Goal: Information Seeking & Learning: Learn about a topic

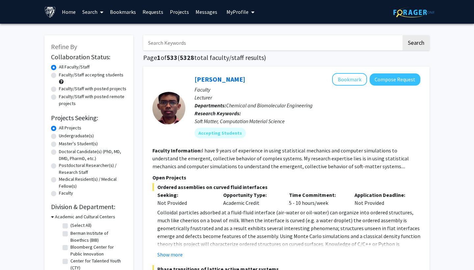
click at [240, 11] on span "My Profile" at bounding box center [238, 12] width 22 height 7
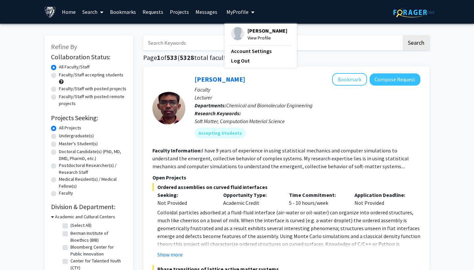
click at [182, 47] on input "Search Keywords" at bounding box center [272, 42] width 259 height 15
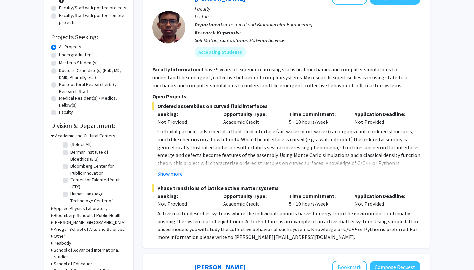
scroll to position [81, 0]
click at [82, 56] on label "Undergraduate(s)" at bounding box center [76, 55] width 35 height 7
click at [63, 56] on input "Undergraduate(s)" at bounding box center [61, 54] width 4 height 4
radio input "true"
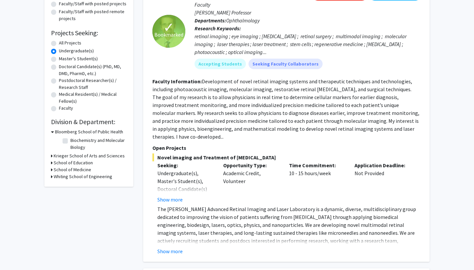
scroll to position [86, 0]
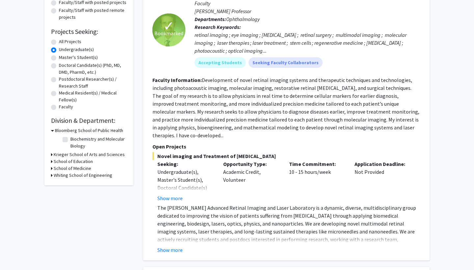
click at [81, 169] on h3 "School of Medicine" at bounding box center [73, 168] width 38 height 7
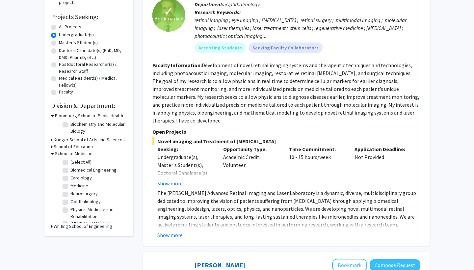
scroll to position [100, 0]
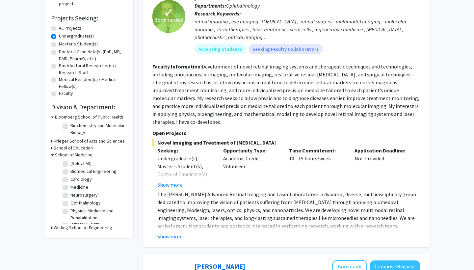
click at [71, 141] on h3 "Krieger School of Arts and Sciences" at bounding box center [89, 141] width 71 height 7
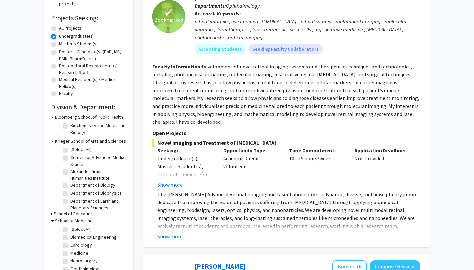
click at [70, 184] on label "Department of Biology" at bounding box center [92, 185] width 45 height 7
click at [70, 184] on input "Department of Biology" at bounding box center [72, 184] width 4 height 4
checkbox input "true"
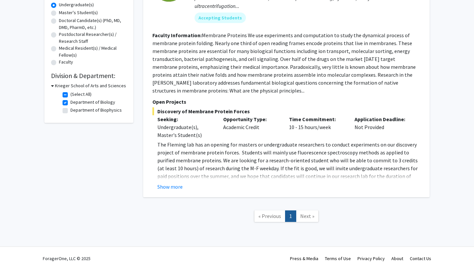
scroll to position [132, 0]
click at [165, 186] on button "Show more" at bounding box center [169, 187] width 25 height 8
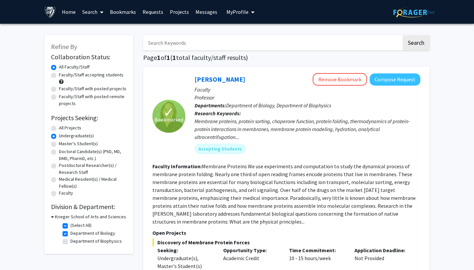
scroll to position [0, 0]
click at [239, 11] on span "My Profile" at bounding box center [238, 12] width 22 height 7
click at [195, 14] on link "Messages" at bounding box center [206, 11] width 28 height 23
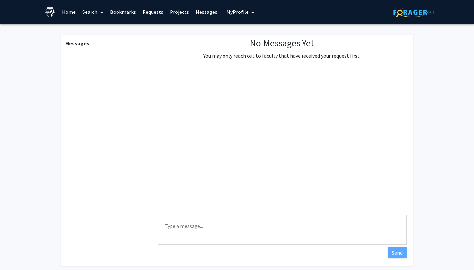
click at [174, 12] on link "Projects" at bounding box center [180, 11] width 26 height 23
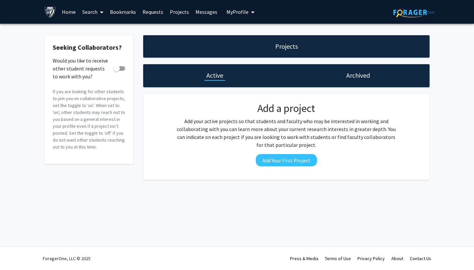
click at [151, 11] on link "Requests" at bounding box center [152, 11] width 27 height 23
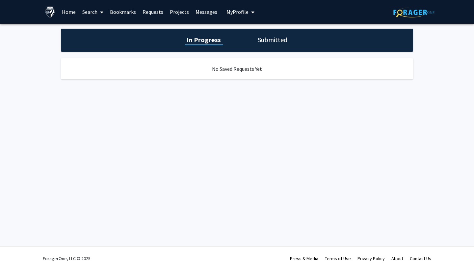
click at [126, 11] on link "Bookmarks" at bounding box center [123, 11] width 33 height 23
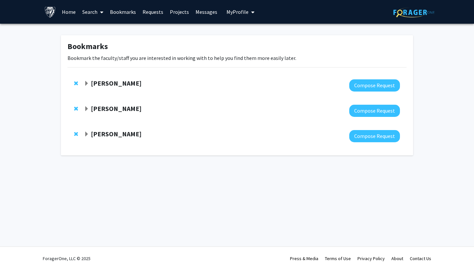
click at [119, 110] on strong "Yannis Paulus" at bounding box center [116, 108] width 51 height 8
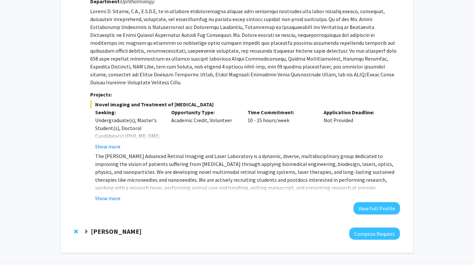
scroll to position [123, 0]
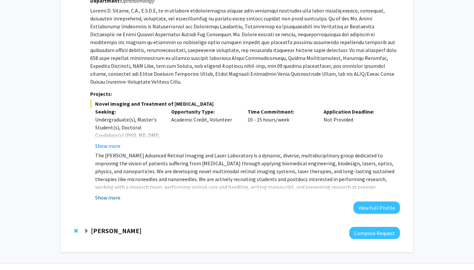
click at [114, 194] on button "Show more" at bounding box center [107, 198] width 25 height 8
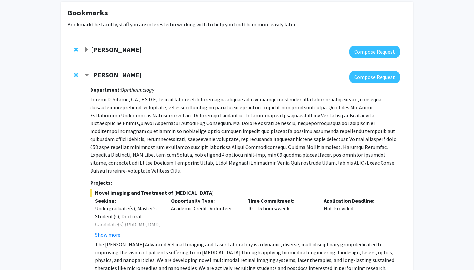
scroll to position [34, 0]
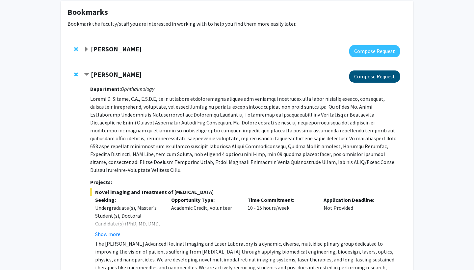
click at [372, 80] on button "Compose Request" at bounding box center [374, 76] width 51 height 12
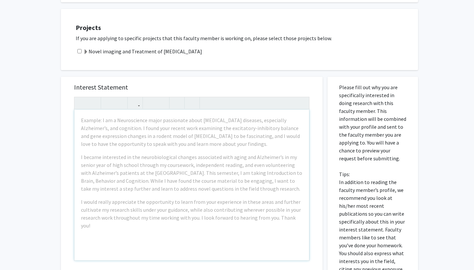
scroll to position [303, 0]
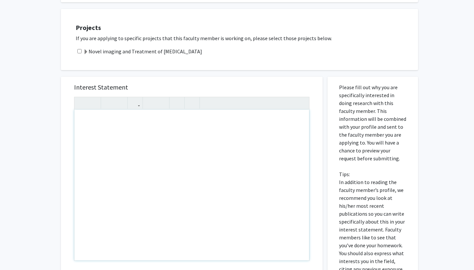
click at [280, 77] on div "Interest Statement Insert link Remove link" at bounding box center [192, 175] width 249 height 196
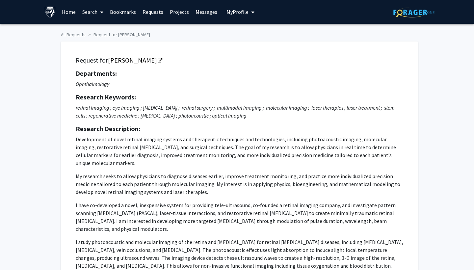
scroll to position [0, 0]
click at [158, 61] on icon "Opens in a new tab" at bounding box center [160, 61] width 5 height 4
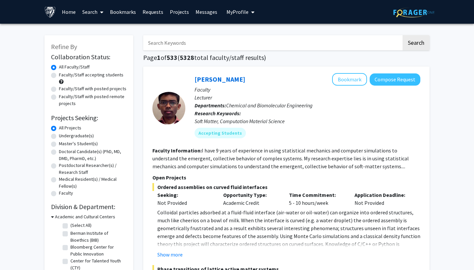
click at [124, 11] on link "Bookmarks" at bounding box center [123, 11] width 33 height 23
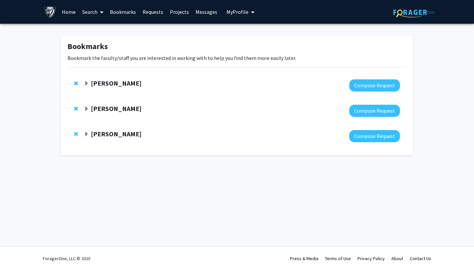
click at [127, 81] on div "Fenan Rassu" at bounding box center [155, 83] width 142 height 8
click at [119, 86] on strong "Fenan Rassu" at bounding box center [116, 83] width 51 height 8
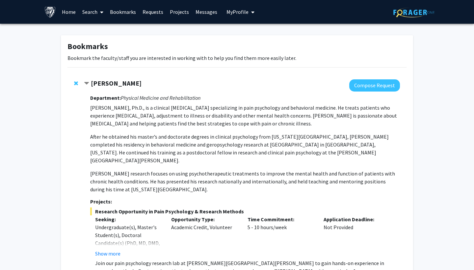
scroll to position [114, 0]
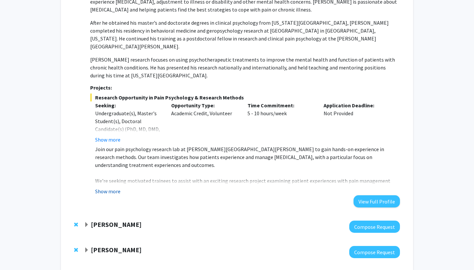
click at [110, 187] on button "Show more" at bounding box center [107, 191] width 25 height 8
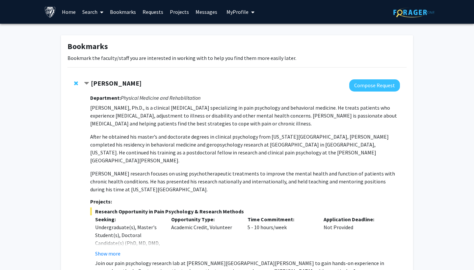
scroll to position [0, 0]
click at [109, 86] on strong "Fenan Rassu" at bounding box center [116, 83] width 51 height 8
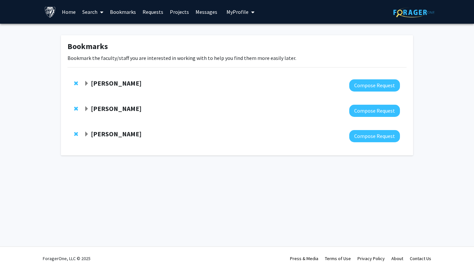
click at [109, 86] on strong "Fenan Rassu" at bounding box center [116, 83] width 51 height 8
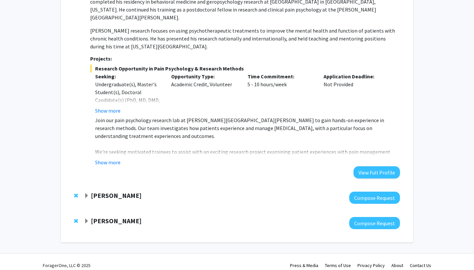
scroll to position [143, 0]
click at [111, 159] on button "Show more" at bounding box center [107, 163] width 25 height 8
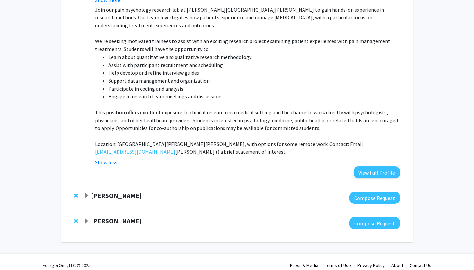
scroll to position [253, 0]
click at [360, 167] on button "View Full Profile" at bounding box center [377, 173] width 46 height 12
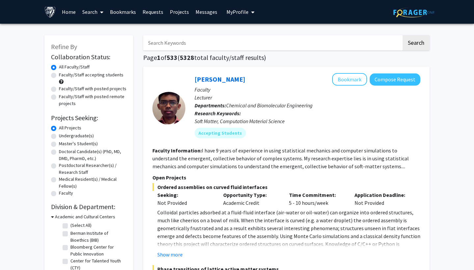
click at [165, 45] on input "Search Keywords" at bounding box center [272, 42] width 259 height 15
type input "medicine"
click at [416, 44] on button "Search" at bounding box center [416, 42] width 27 height 15
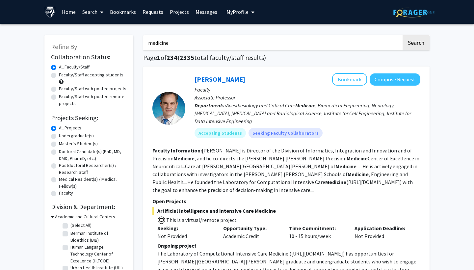
click at [76, 137] on label "Undergraduate(s)" at bounding box center [76, 135] width 35 height 7
click at [63, 137] on input "Undergraduate(s)" at bounding box center [61, 134] width 4 height 4
radio input "true"
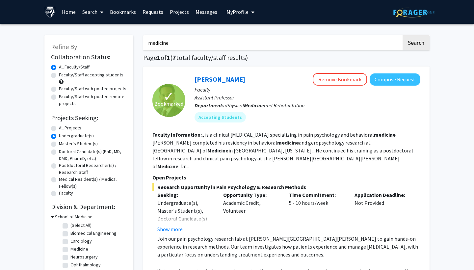
click at [73, 129] on label "All Projects" at bounding box center [70, 127] width 22 height 7
click at [63, 129] on input "All Projects" at bounding box center [61, 126] width 4 height 4
radio input "true"
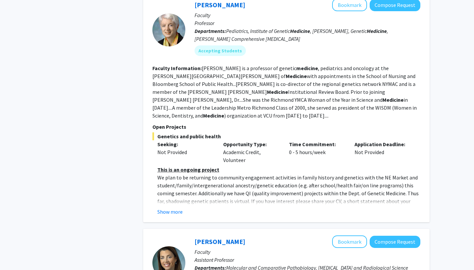
scroll to position [758, 0]
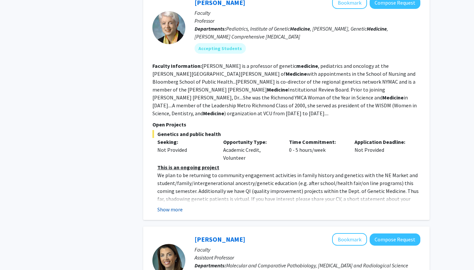
click at [177, 205] on button "Show more" at bounding box center [169, 209] width 25 height 8
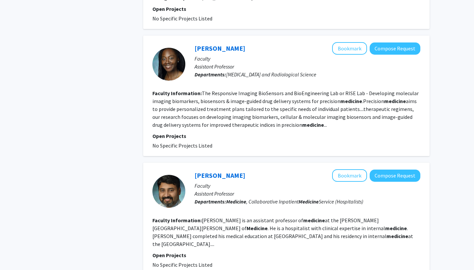
scroll to position [1595, 0]
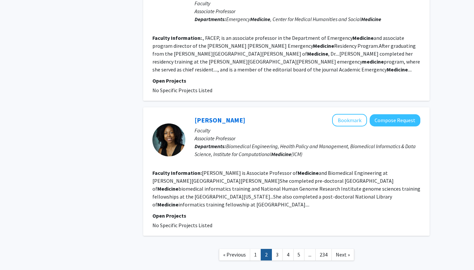
scroll to position [1182, 0]
click at [279, 249] on link "3" at bounding box center [277, 255] width 11 height 12
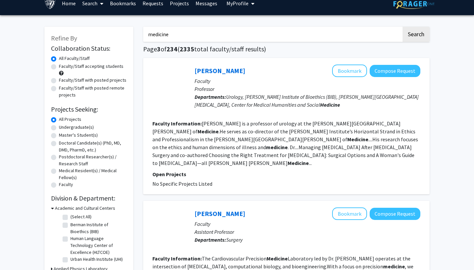
scroll to position [12, 0]
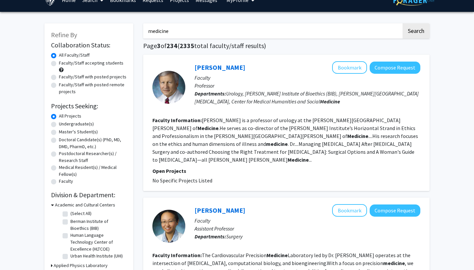
click at [109, 77] on label "Faculty/Staff with posted projects" at bounding box center [93, 76] width 68 height 7
click at [63, 77] on input "Faculty/Staff with posted projects" at bounding box center [61, 75] width 4 height 4
radio input "true"
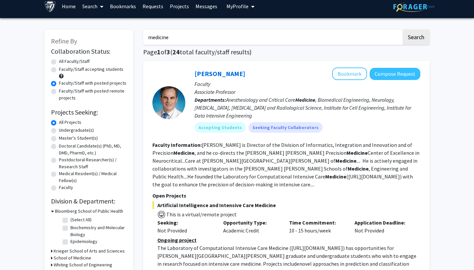
scroll to position [6, 0]
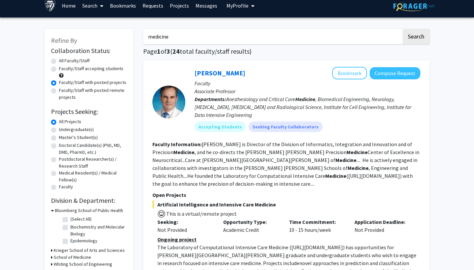
click at [94, 74] on div "Faculty/Staff accepting students" at bounding box center [89, 72] width 76 height 14
click at [103, 67] on label "Faculty/Staff accepting students" at bounding box center [91, 68] width 65 height 7
click at [63, 67] on input "Faculty/Staff accepting students" at bounding box center [61, 67] width 4 height 4
radio input "true"
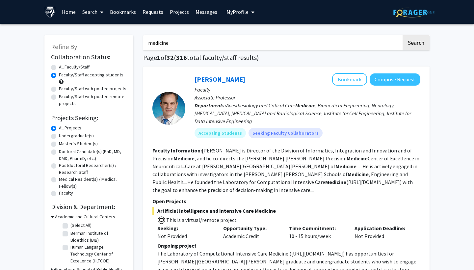
click at [109, 93] on div "Faculty/Staff with posted projects" at bounding box center [89, 89] width 76 height 8
click at [105, 92] on label "Faculty/Staff with posted projects" at bounding box center [93, 88] width 68 height 7
click at [63, 90] on input "Faculty/Staff with posted projects" at bounding box center [61, 87] width 4 height 4
radio input "true"
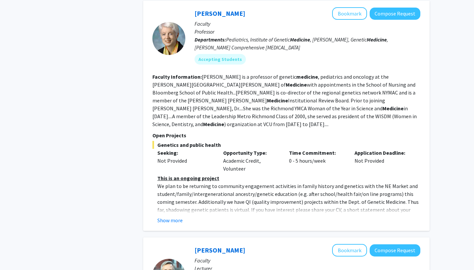
scroll to position [746, 0]
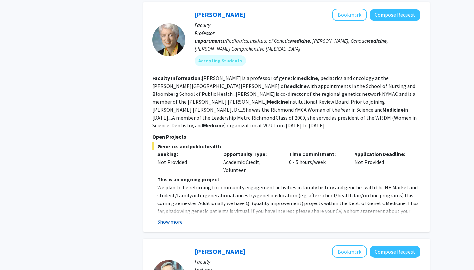
click at [173, 218] on button "Show more" at bounding box center [169, 222] width 25 height 8
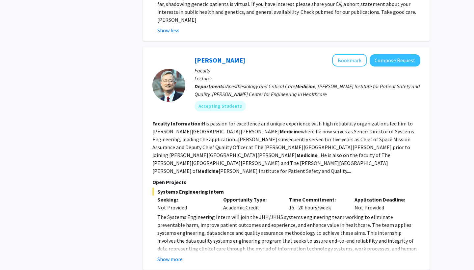
scroll to position [956, 0]
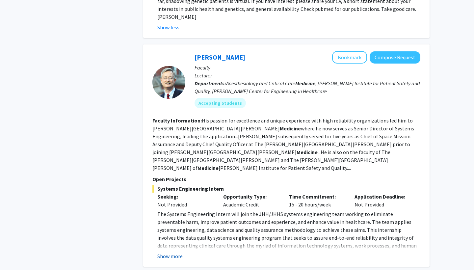
click at [173, 252] on button "Show more" at bounding box center [169, 256] width 25 height 8
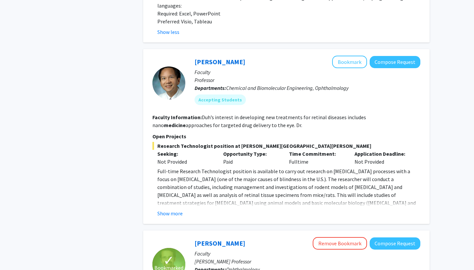
scroll to position [1442, 0]
click at [176, 209] on button "Show more" at bounding box center [169, 213] width 25 height 8
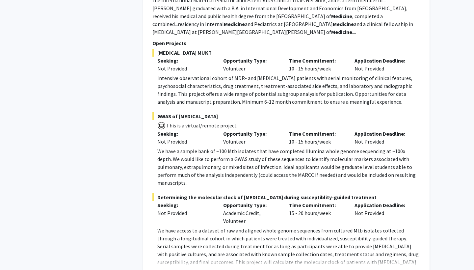
scroll to position [2468, 0]
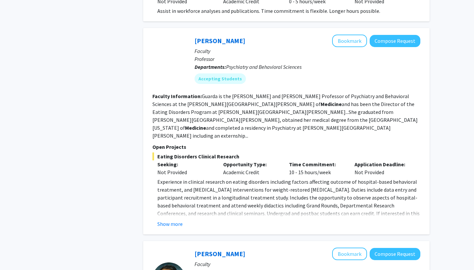
scroll to position [317, 0]
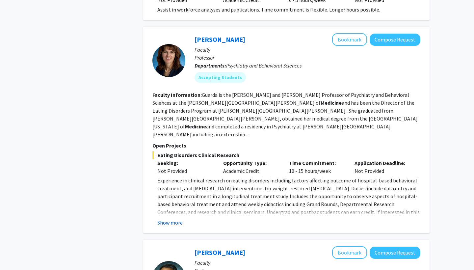
click at [171, 219] on button "Show more" at bounding box center [169, 223] width 25 height 8
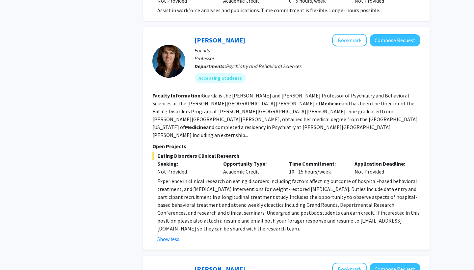
scroll to position [329, 0]
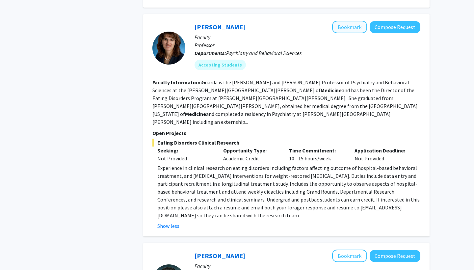
click at [343, 21] on button "Bookmark" at bounding box center [349, 27] width 35 height 13
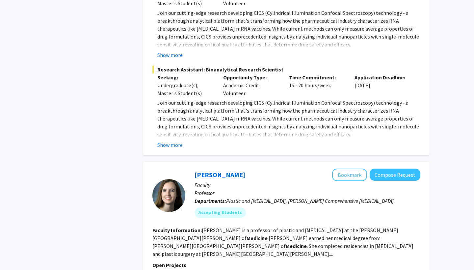
scroll to position [1240, 0]
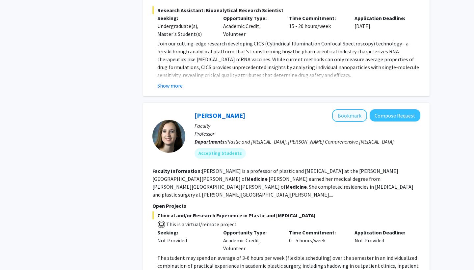
click at [351, 109] on button "Bookmark" at bounding box center [349, 115] width 35 height 13
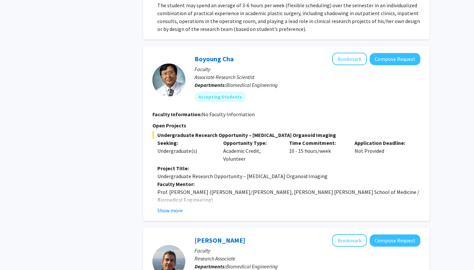
scroll to position [1501, 0]
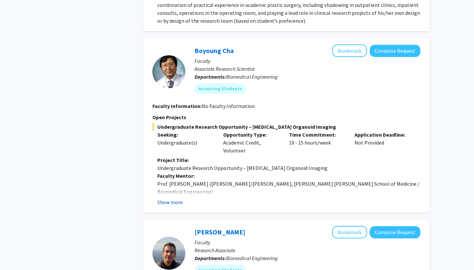
click at [168, 198] on button "Show more" at bounding box center [169, 202] width 25 height 8
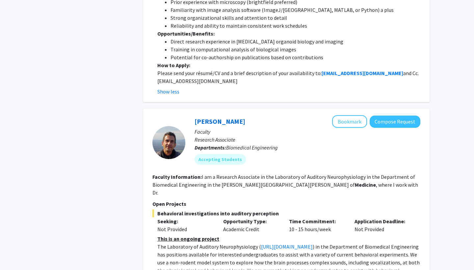
scroll to position [1825, 0]
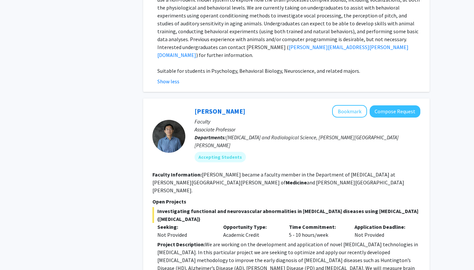
scroll to position [2105, 0]
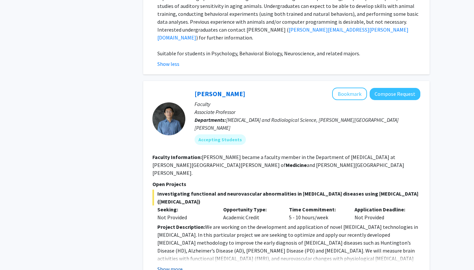
click at [176, 265] on button "Show more" at bounding box center [169, 269] width 25 height 8
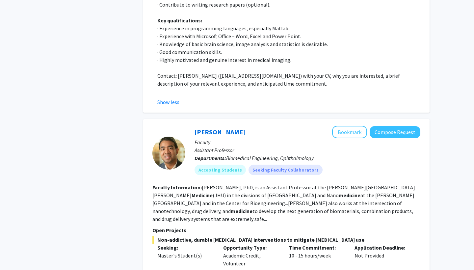
scroll to position [2465, 0]
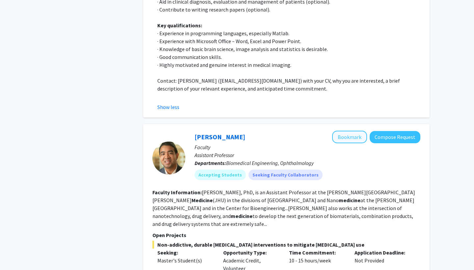
click at [348, 131] on button "Bookmark" at bounding box center [349, 137] width 35 height 13
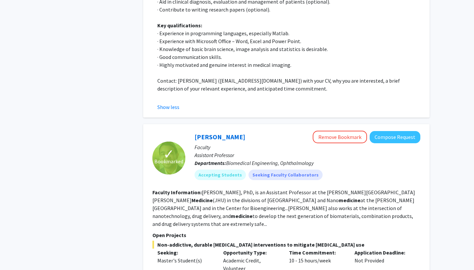
drag, startPoint x: 331, startPoint y: 14, endPoint x: 331, endPoint y: 82, distance: 68.5
click at [331, 189] on fg-read-more "Kunal Parikh, PhD, is an Assistant Professor at the Johns Hopkins University Sc…" at bounding box center [283, 208] width 263 height 38
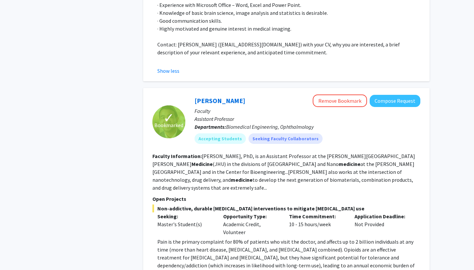
scroll to position [2502, 0]
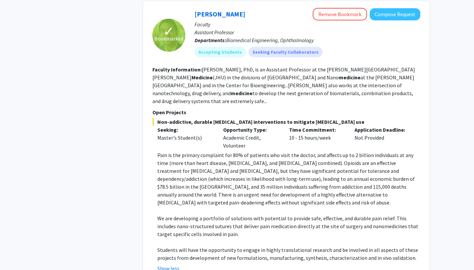
scroll to position [2668, 0]
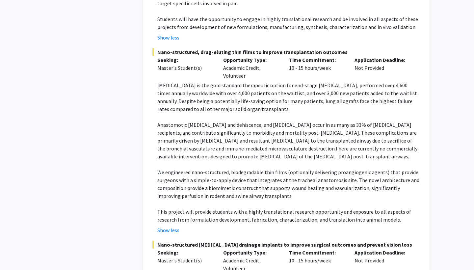
scroll to position [2818, 0]
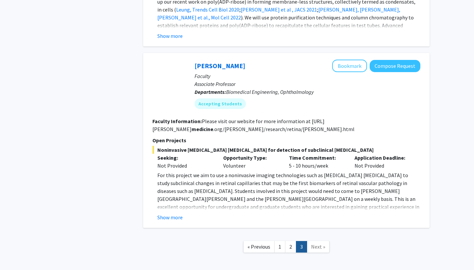
scroll to position [847, 0]
click at [171, 214] on button "Show more" at bounding box center [169, 218] width 25 height 8
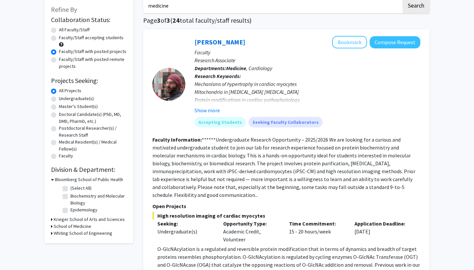
scroll to position [26, 0]
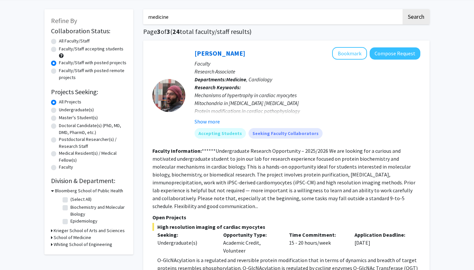
click at [59, 49] on label "Faculty/Staff accepting students" at bounding box center [91, 48] width 65 height 7
click at [59, 49] on input "Faculty/Staff accepting students" at bounding box center [61, 47] width 4 height 4
radio input "true"
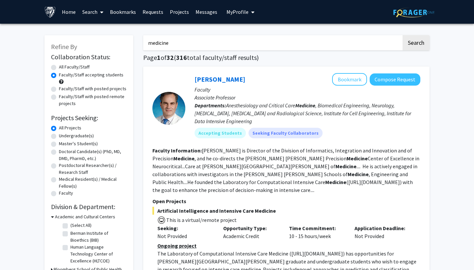
click at [59, 89] on label "Faculty/Staff with posted projects" at bounding box center [93, 88] width 68 height 7
click at [59, 89] on input "Faculty/Staff with posted projects" at bounding box center [61, 87] width 4 height 4
radio input "true"
click at [355, 48] on input "medicine" at bounding box center [272, 42] width 259 height 15
type input "m"
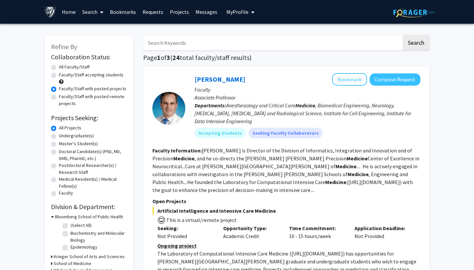
click at [416, 44] on button "Search" at bounding box center [416, 42] width 27 height 15
radio input "true"
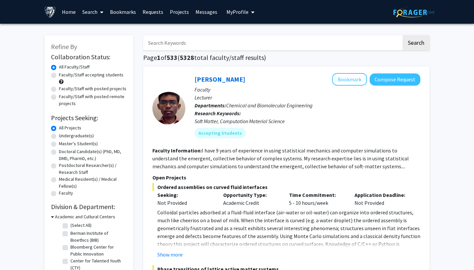
click at [101, 89] on label "Faculty/Staff with posted projects" at bounding box center [93, 88] width 68 height 7
click at [63, 89] on input "Faculty/Staff with posted projects" at bounding box center [61, 87] width 4 height 4
radio input "true"
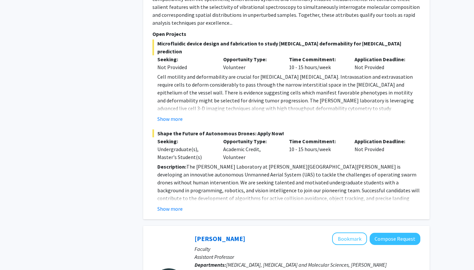
scroll to position [468, 0]
click at [178, 115] on button "Show more" at bounding box center [169, 119] width 25 height 8
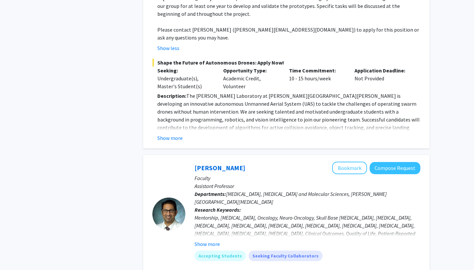
scroll to position [634, 0]
click at [171, 133] on button "Show more" at bounding box center [169, 137] width 25 height 8
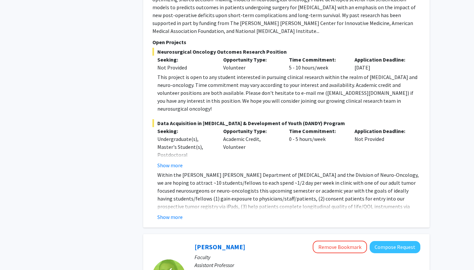
scroll to position [1130, 0]
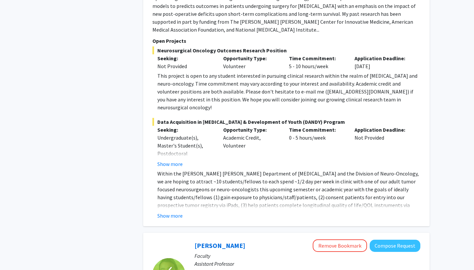
click at [174, 165] on div "Raj Mukherjee Bookmark Compose Request Faculty Assistant Professor Departments:…" at bounding box center [286, 41] width 286 height 370
click at [175, 212] on button "Show more" at bounding box center [169, 216] width 25 height 8
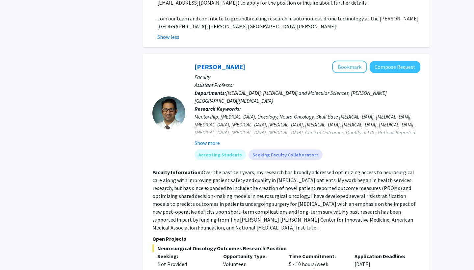
scroll to position [932, 0]
click at [347, 61] on button "Bookmark" at bounding box center [349, 67] width 35 height 13
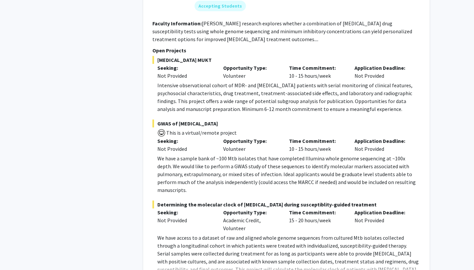
scroll to position [1944, 0]
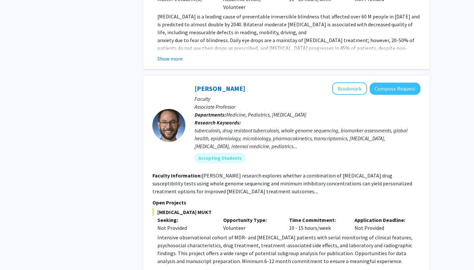
scroll to position [1790, 0]
click at [341, 83] on button "Bookmark" at bounding box center [349, 89] width 35 height 13
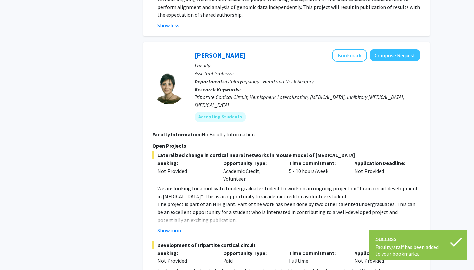
scroll to position [2231, 0]
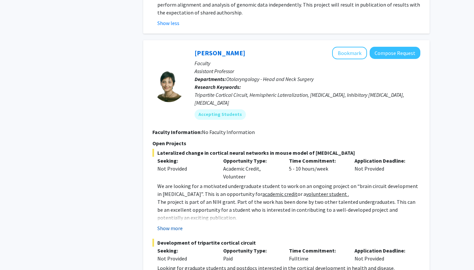
click at [177, 224] on button "Show more" at bounding box center [169, 228] width 25 height 8
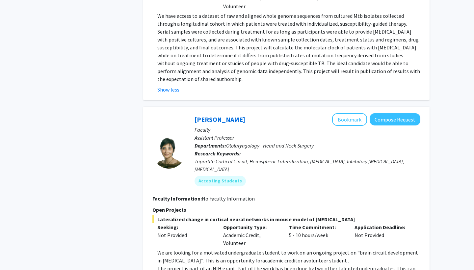
scroll to position [2164, 0]
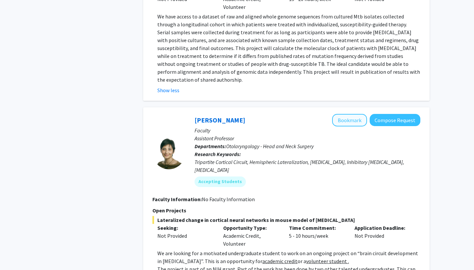
click at [348, 114] on button "Bookmark" at bounding box center [349, 120] width 35 height 13
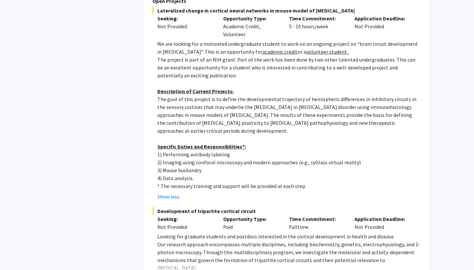
scroll to position [2386, 0]
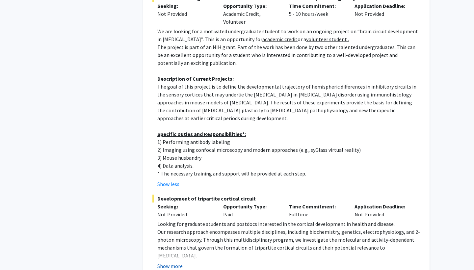
click at [169, 262] on button "Show more" at bounding box center [169, 266] width 25 height 8
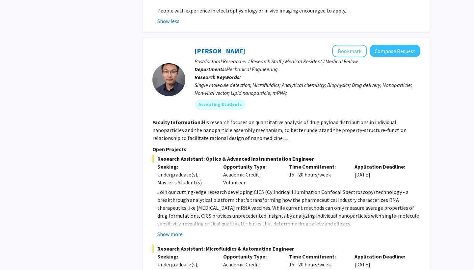
scroll to position [2647, 0]
click at [172, 230] on button "Show more" at bounding box center [169, 234] width 25 height 8
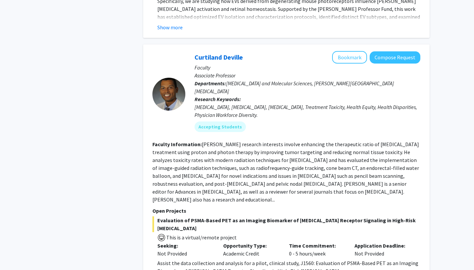
scroll to position [3983, 0]
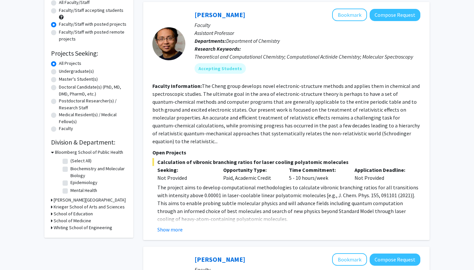
scroll to position [65, 0]
click at [173, 226] on button "Show more" at bounding box center [169, 230] width 25 height 8
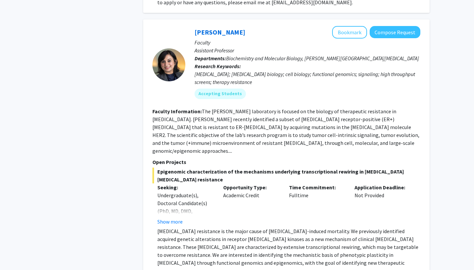
scroll to position [617, 0]
click at [179, 217] on button "Show more" at bounding box center [169, 221] width 25 height 8
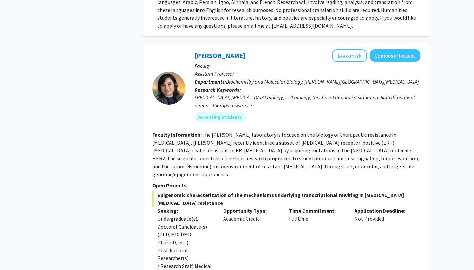
scroll to position [594, 0]
click at [346, 49] on button "Bookmark" at bounding box center [349, 55] width 35 height 13
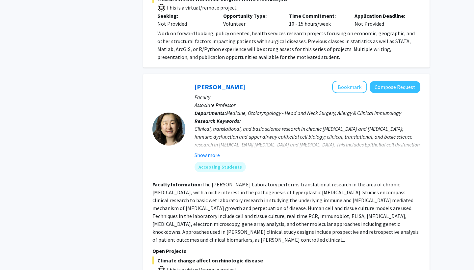
scroll to position [1114, 0]
click at [339, 81] on button "Bookmark" at bounding box center [349, 87] width 35 height 13
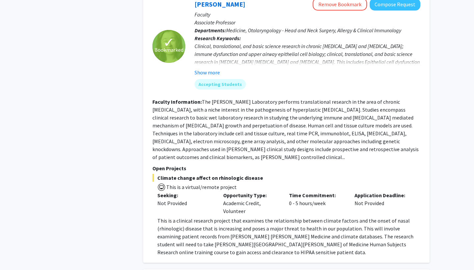
scroll to position [1196, 0]
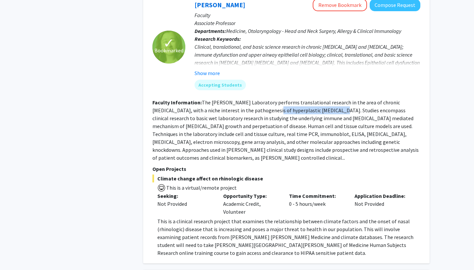
drag, startPoint x: 233, startPoint y: 81, endPoint x: 294, endPoint y: 78, distance: 61.0
click at [294, 99] on fg-read-more "The Jean Kim Laboratory performs translational research in the area of chronic …" at bounding box center [285, 130] width 266 height 62
copy fg-read-more "hyperplastic nasal polyposis"
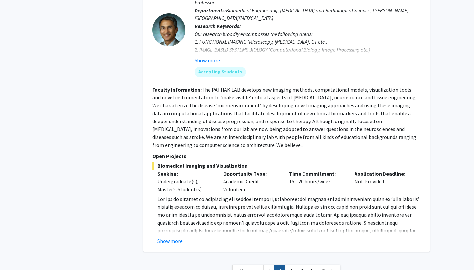
scroll to position [2462, 0]
click at [289, 265] on link "3" at bounding box center [290, 271] width 11 height 12
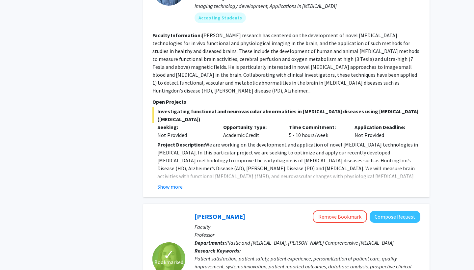
scroll to position [359, 0]
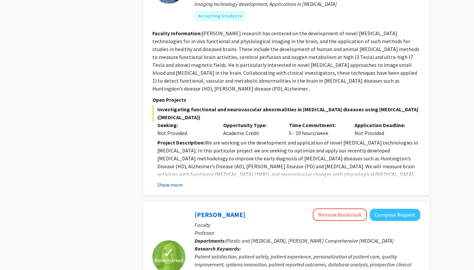
click at [171, 181] on button "Show more" at bounding box center [169, 185] width 25 height 8
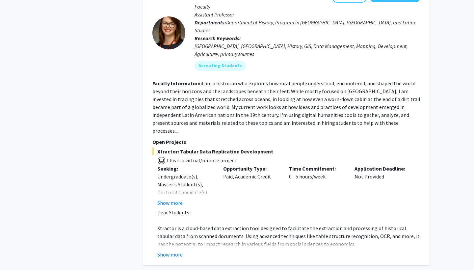
scroll to position [1252, 0]
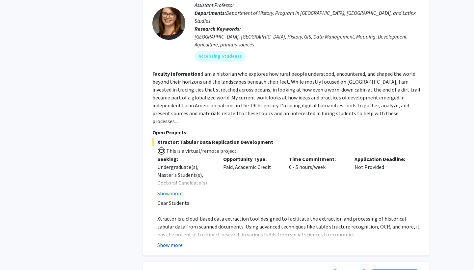
click at [168, 241] on button "Show more" at bounding box center [169, 245] width 25 height 8
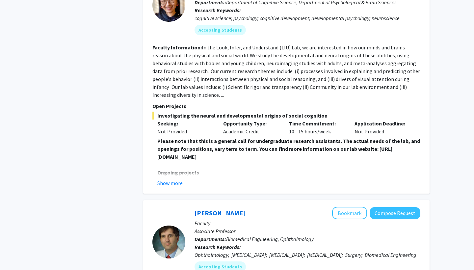
scroll to position [1735, 0]
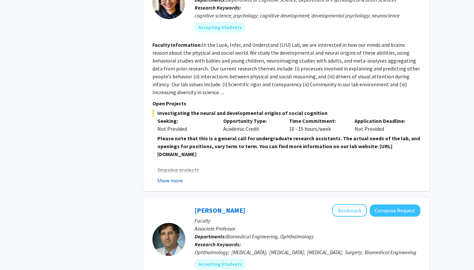
click at [173, 177] on button "Show more" at bounding box center [169, 181] width 25 height 8
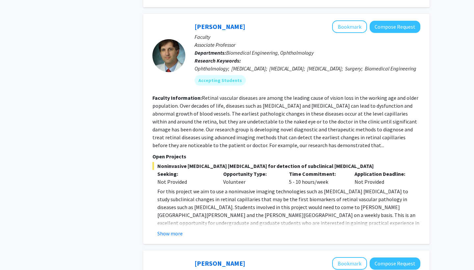
scroll to position [2160, 0]
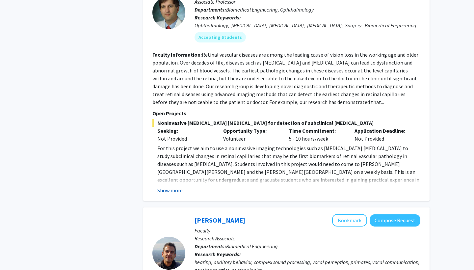
click at [176, 186] on button "Show more" at bounding box center [169, 190] width 25 height 8
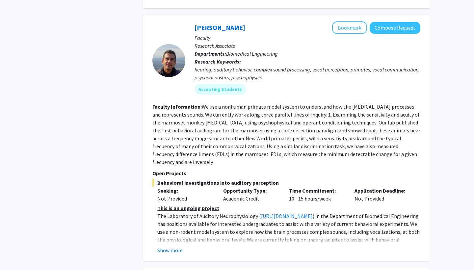
scroll to position [2410, 0]
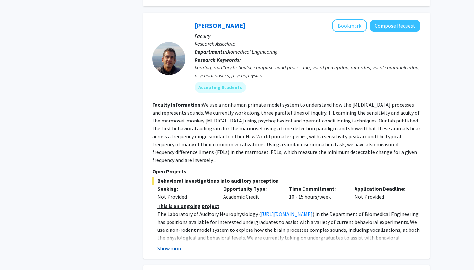
click at [173, 244] on button "Show more" at bounding box center [169, 248] width 25 height 8
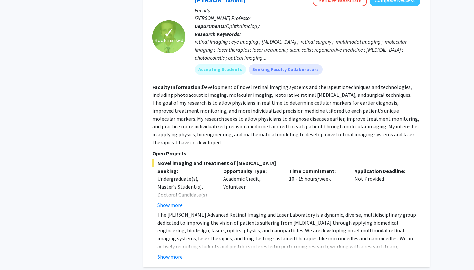
scroll to position [2969, 0]
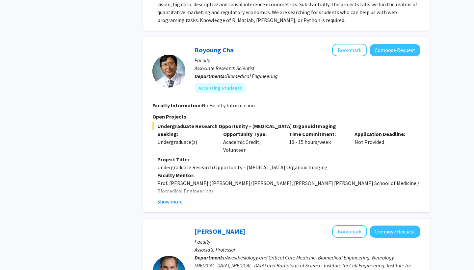
scroll to position [1601, 0]
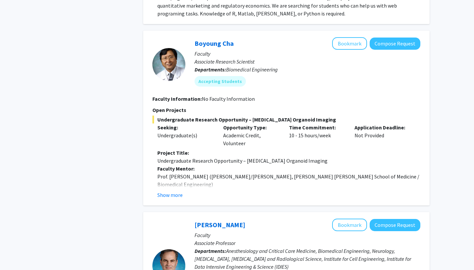
click at [174, 169] on div "Boyoung Cha Bookmark Compose Request Faculty Associate Research Scientist Depar…" at bounding box center [286, 118] width 286 height 175
click at [169, 191] on button "Show more" at bounding box center [169, 195] width 25 height 8
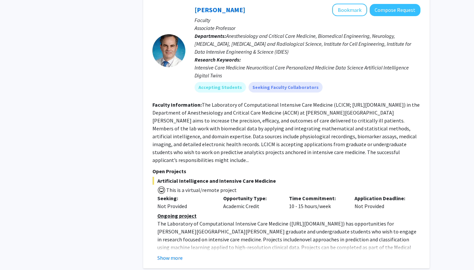
scroll to position [2032, 0]
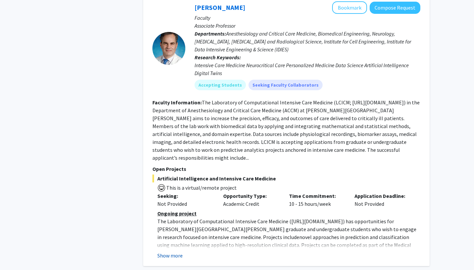
click at [173, 252] on button "Show more" at bounding box center [169, 256] width 25 height 8
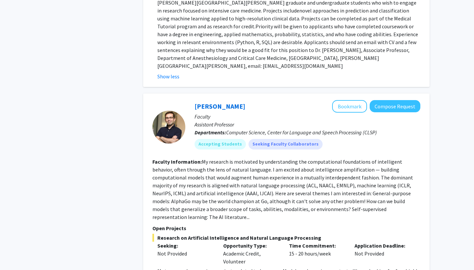
scroll to position [2259, 0]
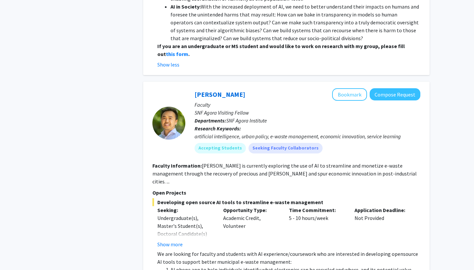
scroll to position [2627, 0]
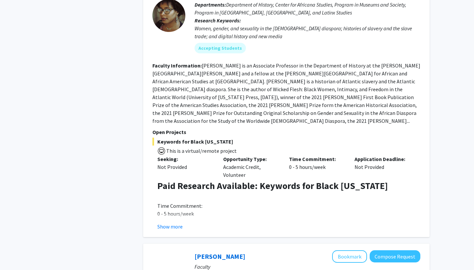
scroll to position [354, 0]
click at [173, 222] on button "Show more" at bounding box center [169, 226] width 25 height 8
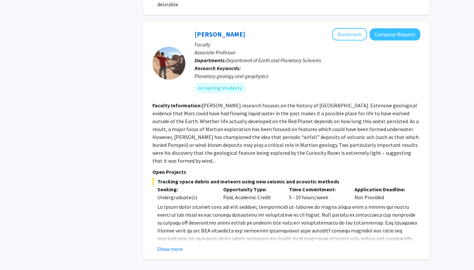
scroll to position [1791, 0]
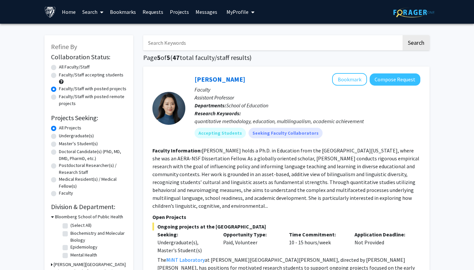
scroll to position [0, 0]
click at [129, 13] on link "Bookmarks" at bounding box center [123, 11] width 33 height 23
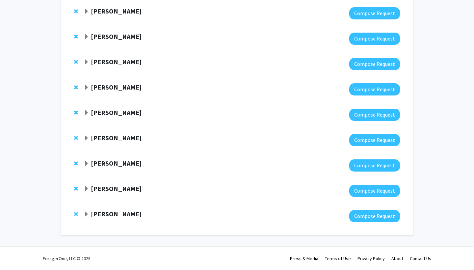
scroll to position [123, 0]
click at [90, 213] on div "Jean Kim" at bounding box center [155, 214] width 142 height 8
click at [88, 212] on span "Expand Jean Kim Bookmark" at bounding box center [86, 214] width 5 height 5
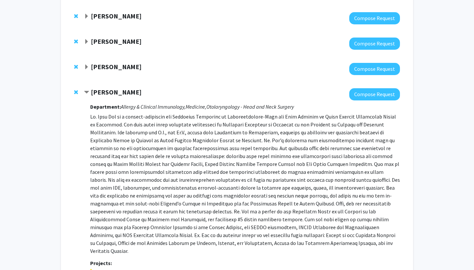
scroll to position [214, 0]
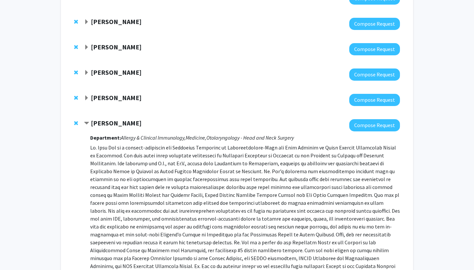
click at [86, 96] on span "Expand Utthara Nayar Bookmark" at bounding box center [86, 97] width 5 height 5
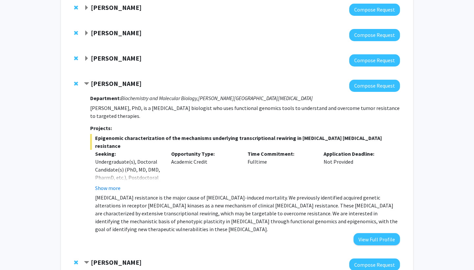
scroll to position [201, 0]
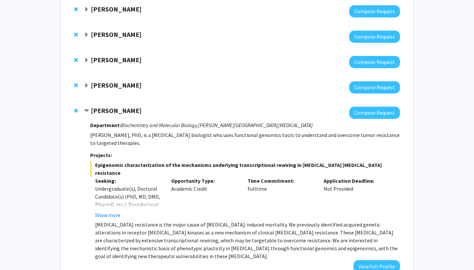
click at [75, 110] on span "Remove Utthara Nayar from bookmarks" at bounding box center [76, 110] width 4 height 5
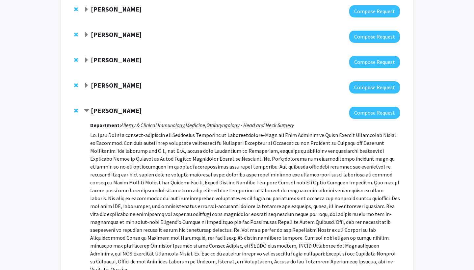
click at [107, 85] on strong "Tara Deemyad" at bounding box center [116, 85] width 51 height 8
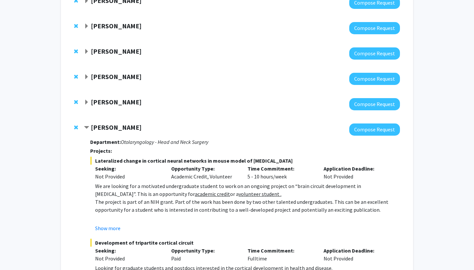
scroll to position [159, 0]
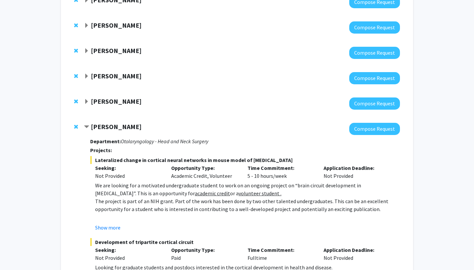
click at [102, 104] on strong "Jeffrey Tornheim" at bounding box center [116, 101] width 51 height 8
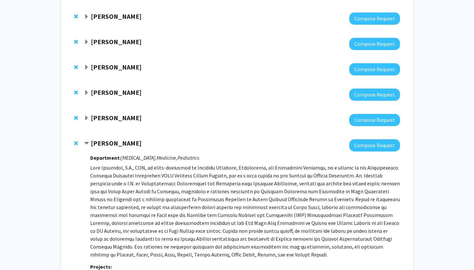
click at [101, 117] on strong "Kunal Parikh" at bounding box center [116, 118] width 51 height 8
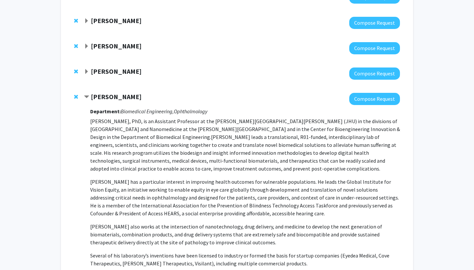
scroll to position [134, 0]
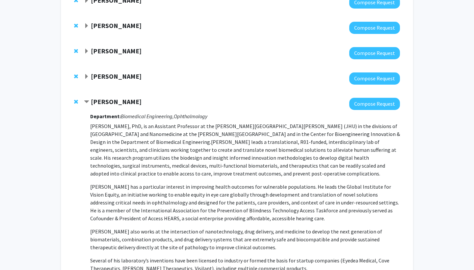
click at [111, 71] on div "Michele Manahan Compose Request" at bounding box center [237, 78] width 339 height 25
click at [111, 76] on strong "Michele Manahan" at bounding box center [116, 76] width 51 height 8
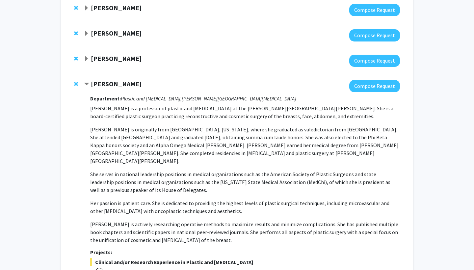
scroll to position [125, 0]
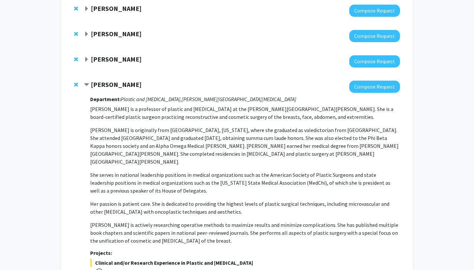
click at [110, 61] on strong "Angela Guarda" at bounding box center [116, 59] width 51 height 8
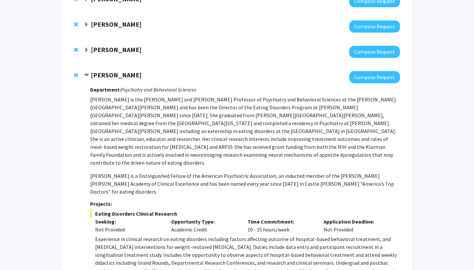
scroll to position [107, 0]
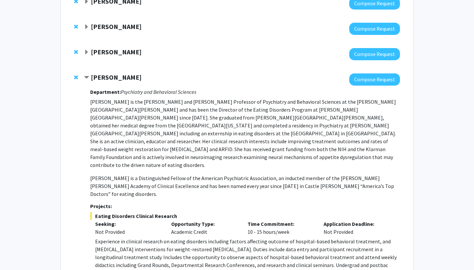
click at [110, 60] on div at bounding box center [242, 54] width 316 height 12
click at [111, 57] on div at bounding box center [242, 54] width 316 height 12
click at [118, 50] on strong "Karen Fleming" at bounding box center [116, 52] width 51 height 8
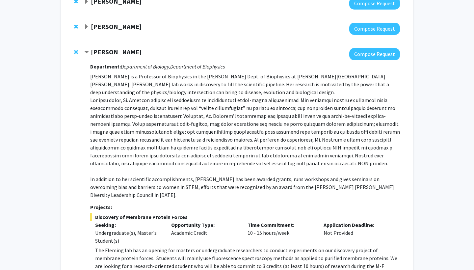
click at [126, 23] on strong "Yannis Paulus" at bounding box center [116, 26] width 51 height 8
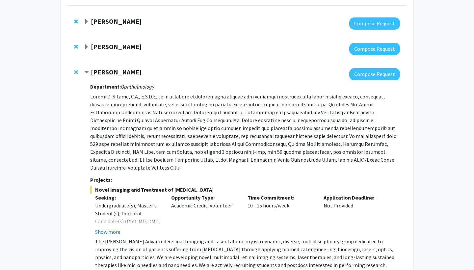
scroll to position [63, 0]
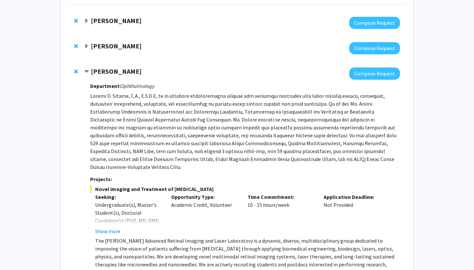
click at [117, 47] on strong "[PERSON_NAME]" at bounding box center [116, 46] width 51 height 8
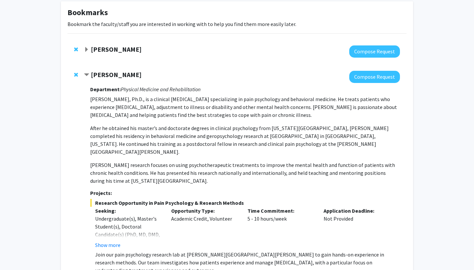
scroll to position [34, 0]
click at [117, 49] on strong "Raj Mukherjee" at bounding box center [116, 49] width 51 height 8
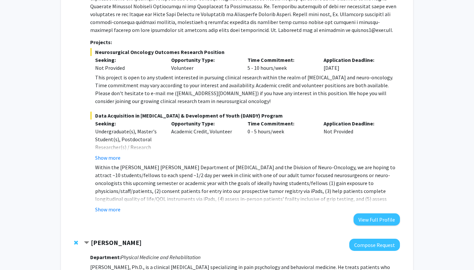
scroll to position [168, 0]
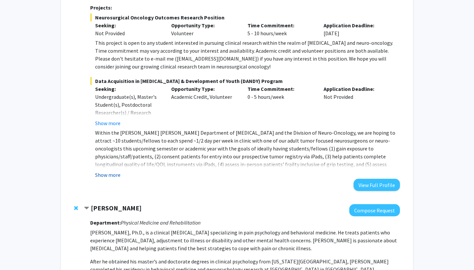
click at [110, 173] on button "Show more" at bounding box center [107, 175] width 25 height 8
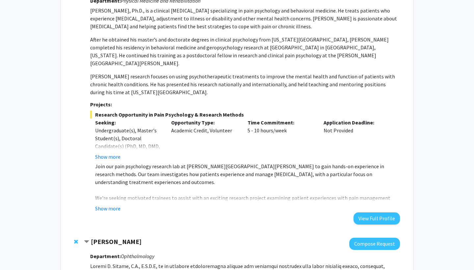
scroll to position [461, 0]
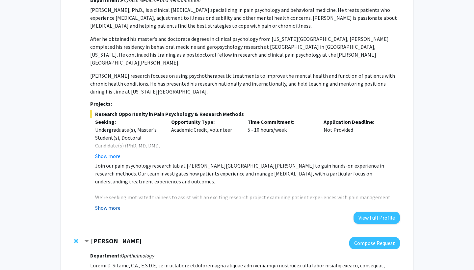
click at [113, 204] on button "Show more" at bounding box center [107, 208] width 25 height 8
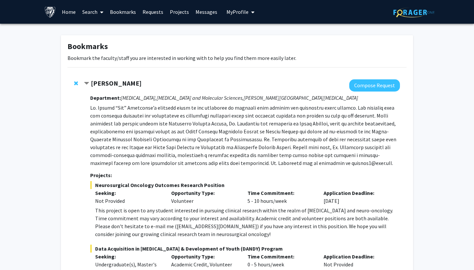
scroll to position [0, 0]
click at [90, 82] on div "Raj Mukherjee" at bounding box center [155, 83] width 142 height 8
click at [88, 81] on span "Contract Raj Mukherjee Bookmark" at bounding box center [86, 83] width 5 height 5
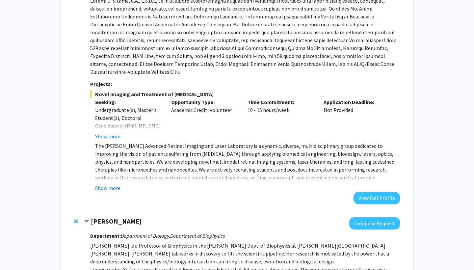
scroll to position [501, 0]
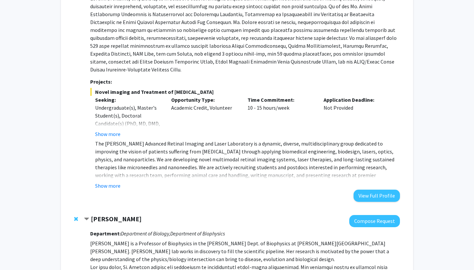
click at [121, 182] on div "Show more" at bounding box center [247, 186] width 305 height 8
click at [116, 182] on button "Show more" at bounding box center [107, 186] width 25 height 8
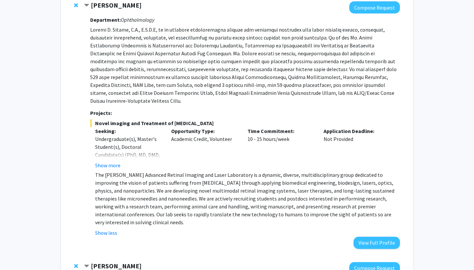
scroll to position [467, 0]
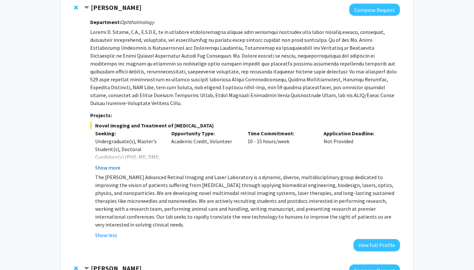
click at [111, 164] on button "Show more" at bounding box center [107, 168] width 25 height 8
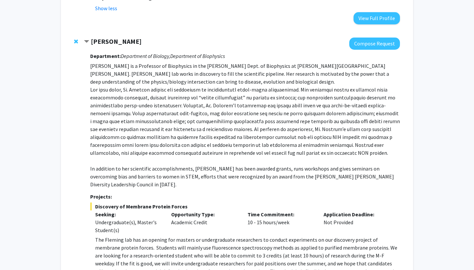
scroll to position [726, 0]
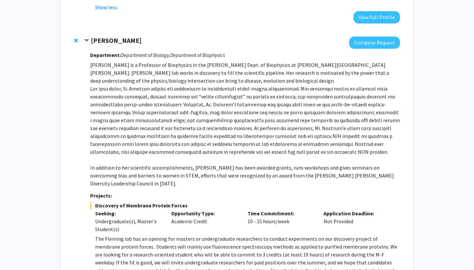
click at [114, 37] on div at bounding box center [242, 43] width 316 height 12
click at [107, 36] on strong "Karen Fleming" at bounding box center [116, 40] width 51 height 8
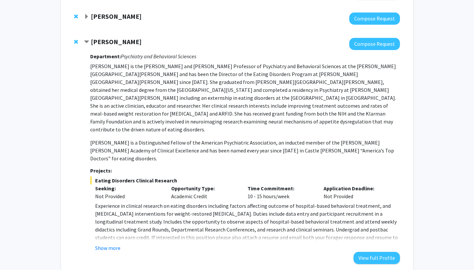
scroll to position [778, 0]
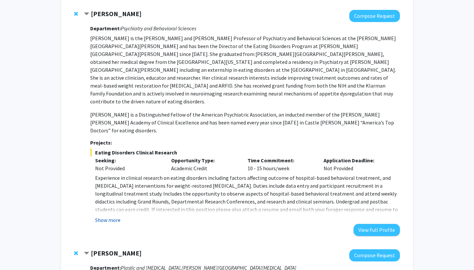
click at [115, 216] on button "Show more" at bounding box center [107, 220] width 25 height 8
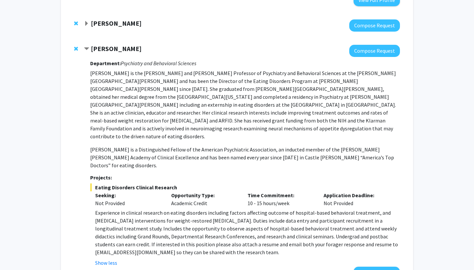
scroll to position [744, 0]
click at [90, 45] on div "Angela Guarda" at bounding box center [155, 49] width 142 height 8
click at [89, 46] on span "Contract Angela Guarda Bookmark" at bounding box center [86, 48] width 5 height 5
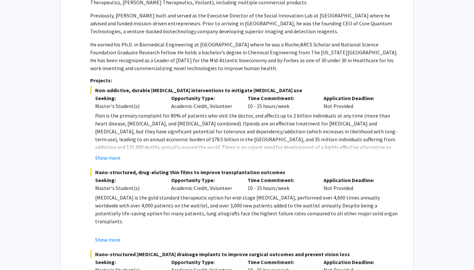
scroll to position [1254, 0]
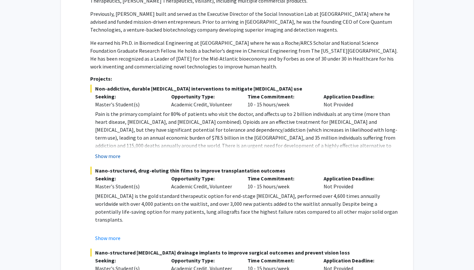
click at [107, 152] on button "Show more" at bounding box center [107, 156] width 25 height 8
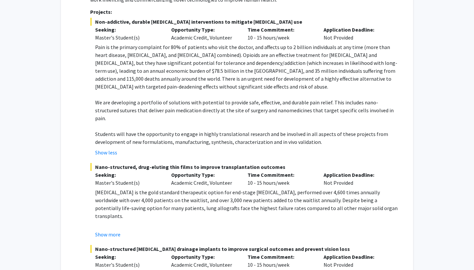
scroll to position [1322, 0]
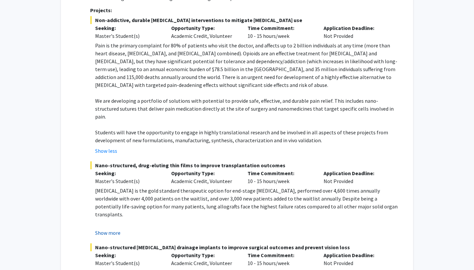
click at [102, 229] on button "Show more" at bounding box center [107, 233] width 25 height 8
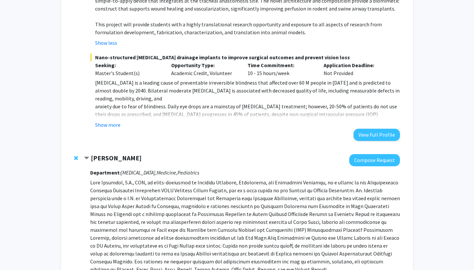
scroll to position [1602, 0]
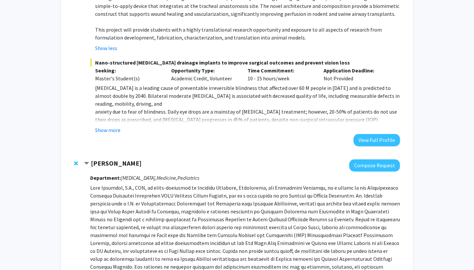
click at [90, 159] on div "Jeffrey Tornheim" at bounding box center [155, 163] width 142 height 8
click at [95, 159] on strong "Jeffrey Tornheim" at bounding box center [116, 163] width 51 height 8
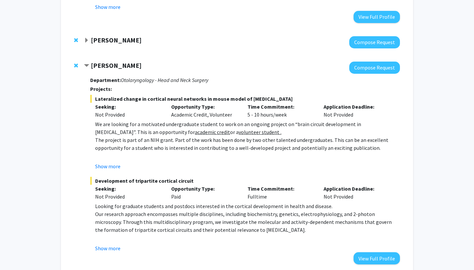
scroll to position [1724, 0]
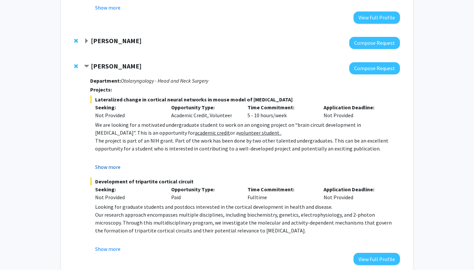
click at [110, 163] on button "Show more" at bounding box center [107, 167] width 25 height 8
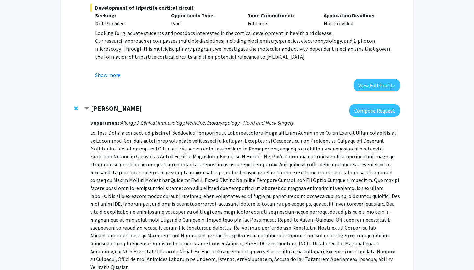
scroll to position [1993, 0]
click at [76, 105] on span "Remove Jean Kim from bookmarks" at bounding box center [76, 107] width 4 height 5
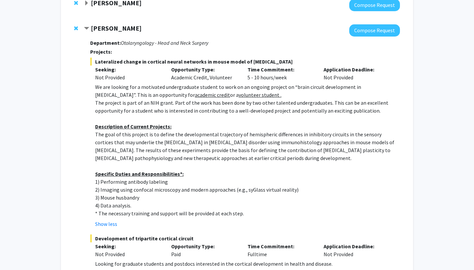
scroll to position [1762, 0]
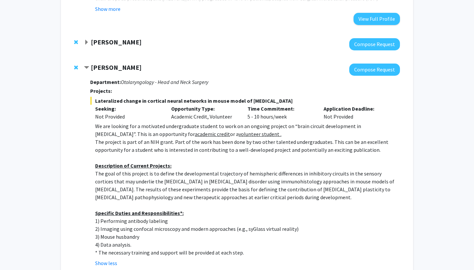
click at [116, 63] on strong "Tara Deemyad" at bounding box center [116, 67] width 51 height 8
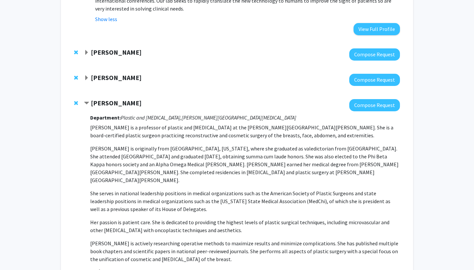
scroll to position [704, 0]
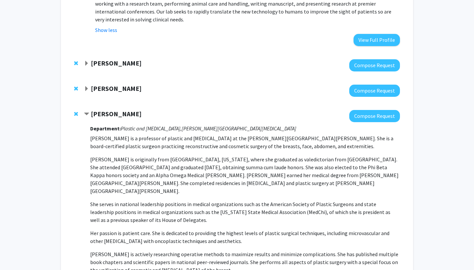
click at [117, 110] on strong "Michele Manahan" at bounding box center [116, 114] width 51 height 8
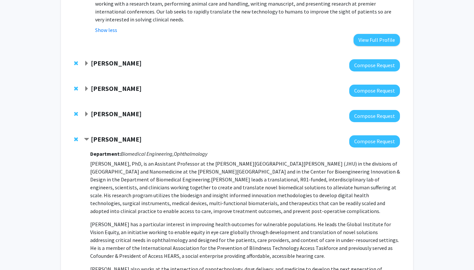
click at [117, 110] on strong "Michele Manahan" at bounding box center [116, 114] width 51 height 8
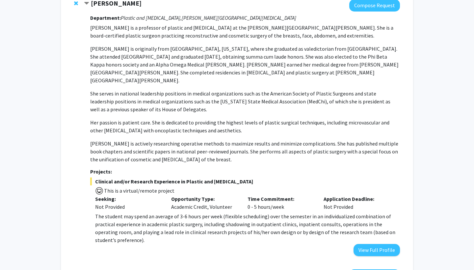
scroll to position [846, 0]
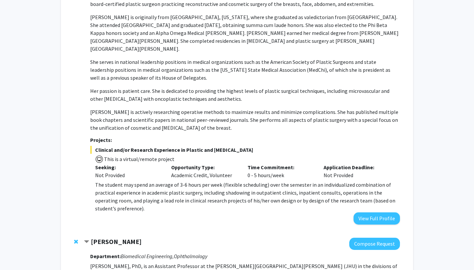
click at [370, 193] on div "Michele Manahan Compose Request Department: Plastic and Reconstructive Surgery,…" at bounding box center [237, 96] width 339 height 270
click at [367, 181] on p "The student may spend an average of 3-6 hours per week (flexible scheduling) ov…" at bounding box center [247, 197] width 305 height 32
click at [369, 212] on button "View Full Profile" at bounding box center [377, 218] width 46 height 12
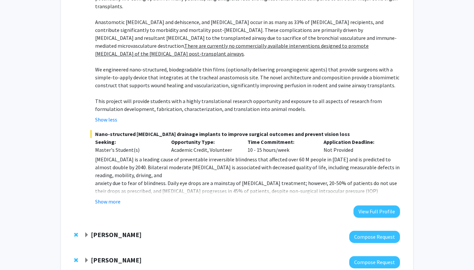
scroll to position [1529, 0]
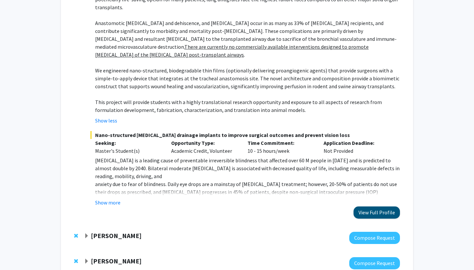
click at [374, 206] on button "View Full Profile" at bounding box center [377, 212] width 46 height 12
click at [113, 257] on strong "Tara Deemyad" at bounding box center [116, 261] width 51 height 8
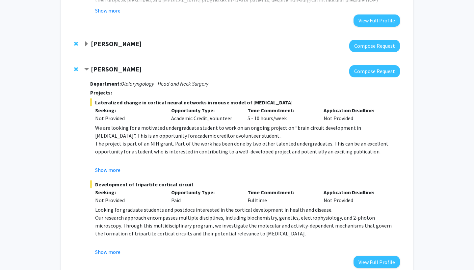
scroll to position [1720, 0]
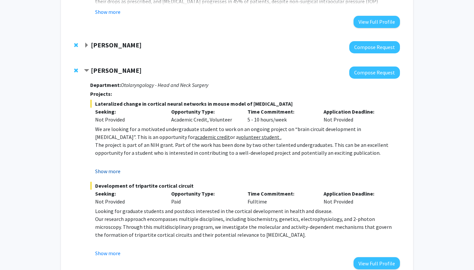
click at [103, 167] on button "Show more" at bounding box center [107, 171] width 25 height 8
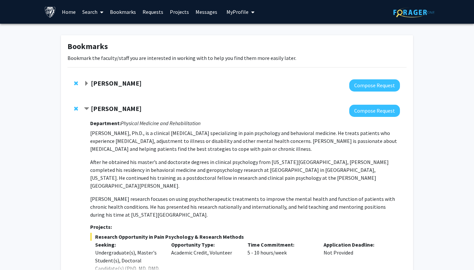
scroll to position [0, 0]
click at [118, 88] on div "Raj Mukherjee" at bounding box center [155, 83] width 142 height 8
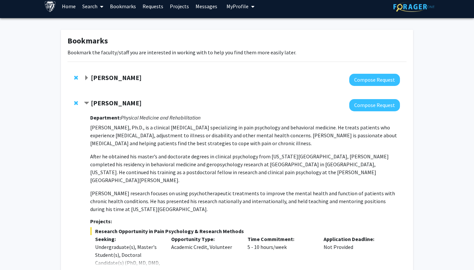
click at [109, 77] on strong "Raj Mukherjee" at bounding box center [116, 77] width 51 height 8
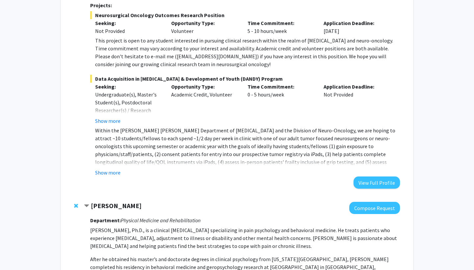
scroll to position [212, 0]
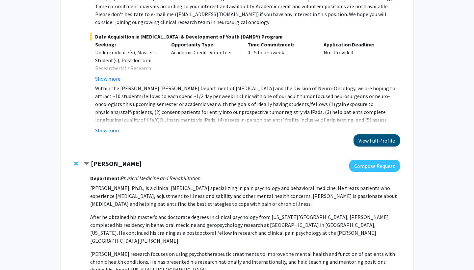
click at [364, 140] on button "View Full Profile" at bounding box center [377, 140] width 46 height 12
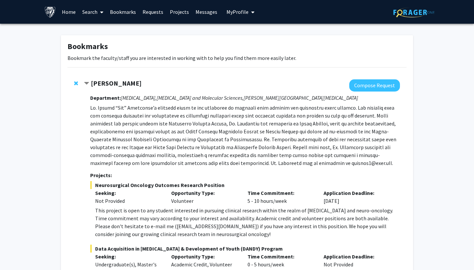
scroll to position [0, 0]
click at [76, 85] on span "Remove Raj Mukherjee from bookmarks" at bounding box center [76, 83] width 4 height 5
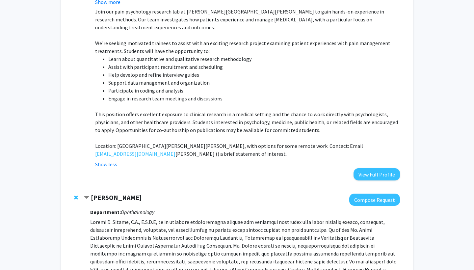
scroll to position [253, 0]
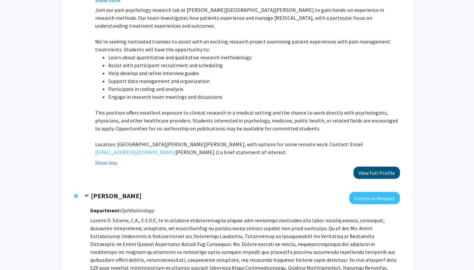
click at [378, 167] on button "View Full Profile" at bounding box center [377, 173] width 46 height 12
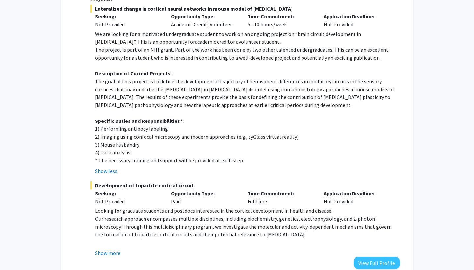
scroll to position [1789, 0]
click at [321, 125] on p "1) Performing antibody labeling" at bounding box center [247, 129] width 305 height 8
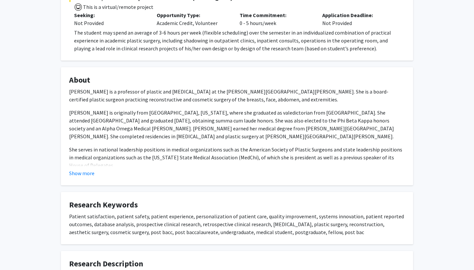
scroll to position [150, 0]
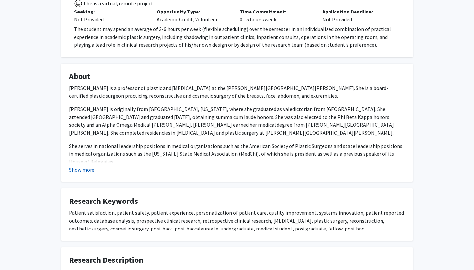
click at [87, 171] on button "Show more" at bounding box center [81, 170] width 25 height 8
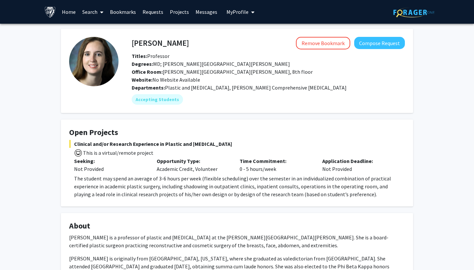
scroll to position [0, 0]
drag, startPoint x: 135, startPoint y: 43, endPoint x: 200, endPoint y: 39, distance: 65.7
click at [200, 39] on div "Michele Manahan Remove Bookmark Compose Request" at bounding box center [268, 43] width 283 height 13
click at [200, 40] on div "Remove Bookmark Compose Request" at bounding box center [297, 43] width 216 height 13
drag, startPoint x: 194, startPoint y: 41, endPoint x: 133, endPoint y: 40, distance: 60.3
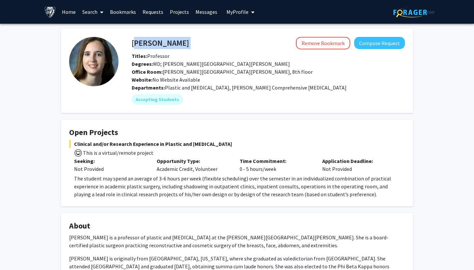
click at [133, 40] on div "Michele Manahan Remove Bookmark Compose Request" at bounding box center [268, 43] width 283 height 13
copy h4 "Michele Manahan"
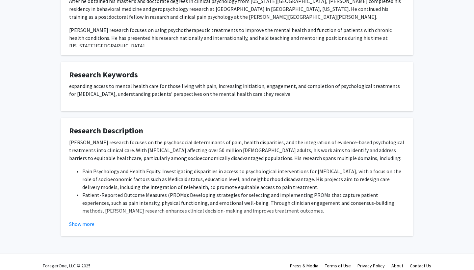
scroll to position [316, 0]
click at [83, 221] on button "Show more" at bounding box center [81, 225] width 25 height 8
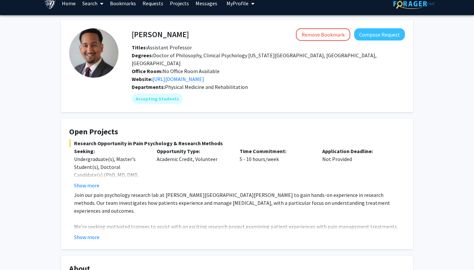
scroll to position [9, 0]
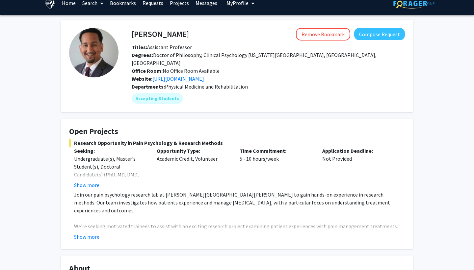
click at [203, 75] on link "[URL][DOMAIN_NAME]" at bounding box center [178, 78] width 52 height 7
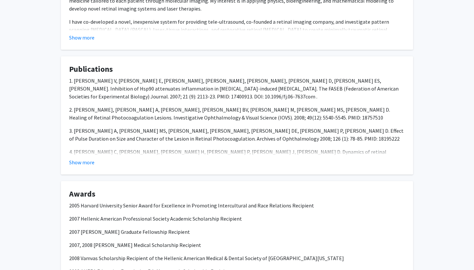
scroll to position [496, 0]
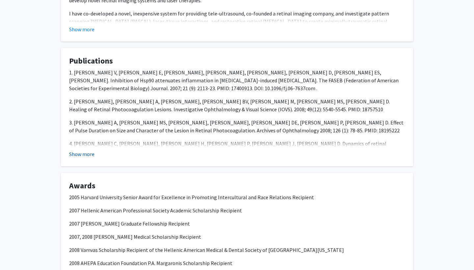
click at [78, 156] on button "Show more" at bounding box center [81, 154] width 25 height 8
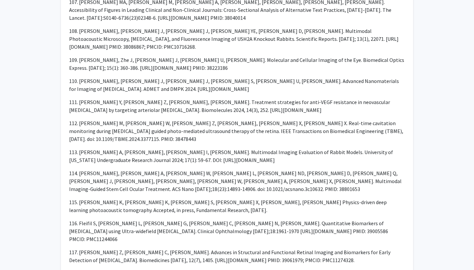
scroll to position [3499, 0]
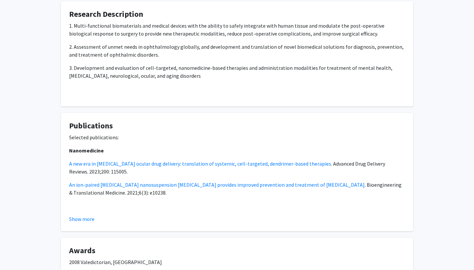
scroll to position [568, 0]
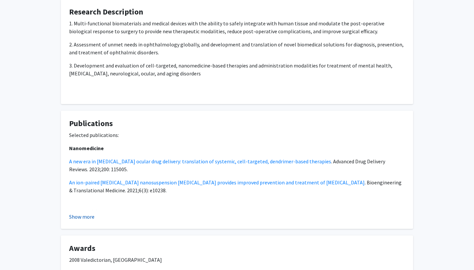
click at [92, 218] on button "Show more" at bounding box center [81, 217] width 25 height 8
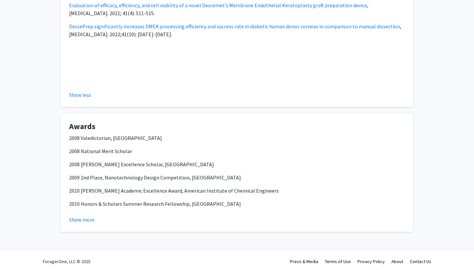
scroll to position [882, 0]
click at [87, 218] on button "Show more" at bounding box center [81, 220] width 25 height 8
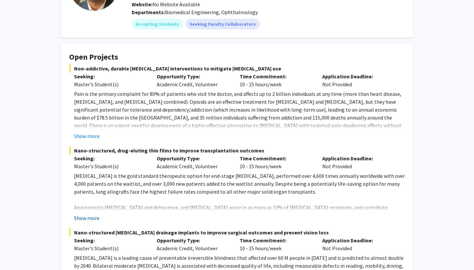
scroll to position [76, 0]
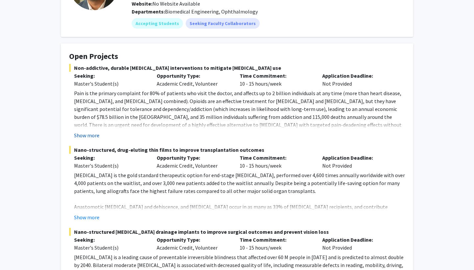
click at [86, 134] on button "Show more" at bounding box center [86, 135] width 25 height 8
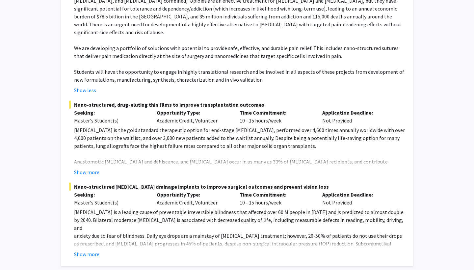
scroll to position [177, 0]
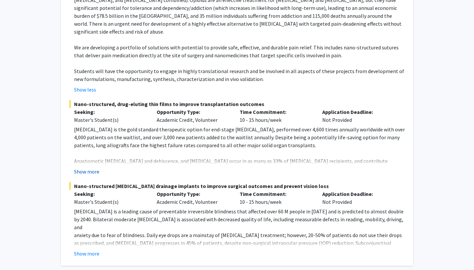
click at [83, 168] on button "Show more" at bounding box center [86, 172] width 25 height 8
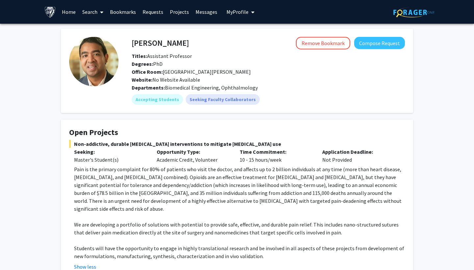
scroll to position [0, 0]
click at [328, 4] on div "Skip navigation Home Search Bookmarks Requests Projects Messages My Profile [PE…" at bounding box center [237, 12] width 395 height 24
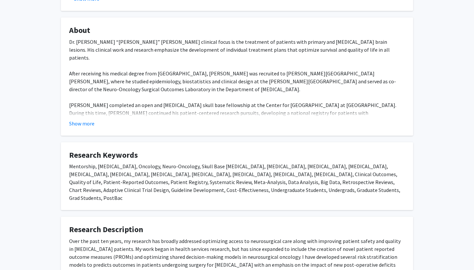
scroll to position [288, 0]
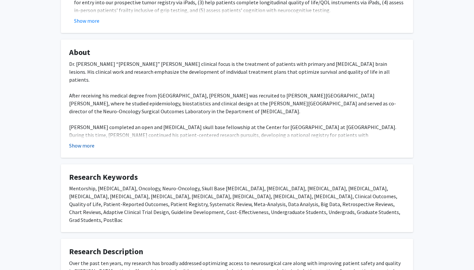
click at [83, 142] on button "Show more" at bounding box center [81, 146] width 25 height 8
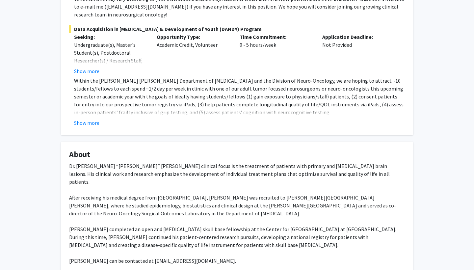
scroll to position [187, 0]
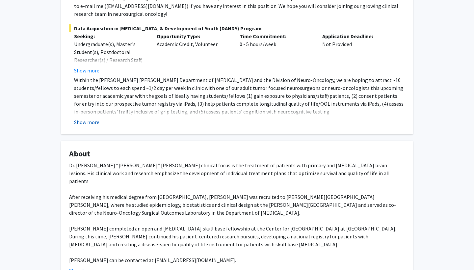
click at [89, 118] on button "Show more" at bounding box center [86, 122] width 25 height 8
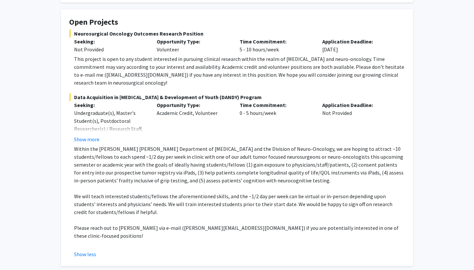
scroll to position [118, 0]
click at [87, 136] on button "Show more" at bounding box center [86, 140] width 25 height 8
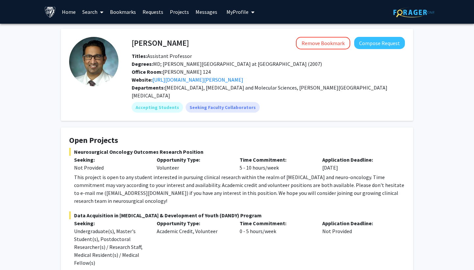
scroll to position [0, 0]
click at [243, 80] on link "[URL][DOMAIN_NAME][PERSON_NAME]" at bounding box center [197, 79] width 91 height 7
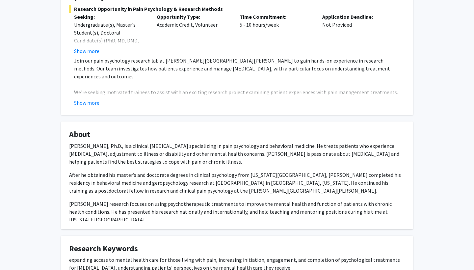
scroll to position [142, 0]
click at [91, 99] on button "Show more" at bounding box center [86, 103] width 25 height 8
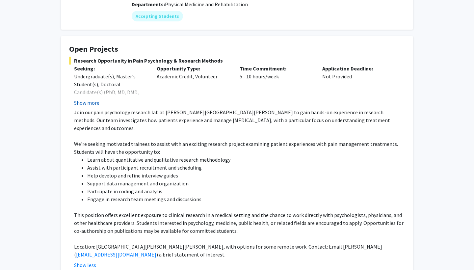
click at [91, 99] on button "Show more" at bounding box center [86, 103] width 25 height 8
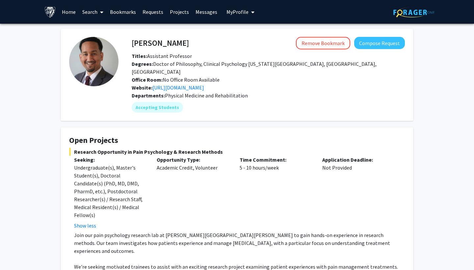
scroll to position [0, 0]
drag, startPoint x: 133, startPoint y: 44, endPoint x: 184, endPoint y: 44, distance: 51.7
click at [185, 44] on div "[PERSON_NAME] Remove Bookmark Compose Request" at bounding box center [268, 43] width 283 height 13
copy h4 "[PERSON_NAME]"
